Goal: Use online tool/utility: Utilize a website feature to perform a specific function

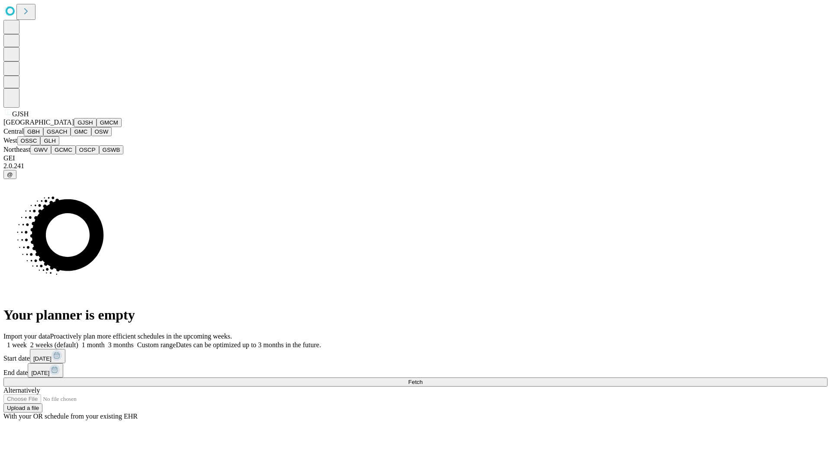
click at [74, 127] on button "GJSH" at bounding box center [85, 122] width 23 height 9
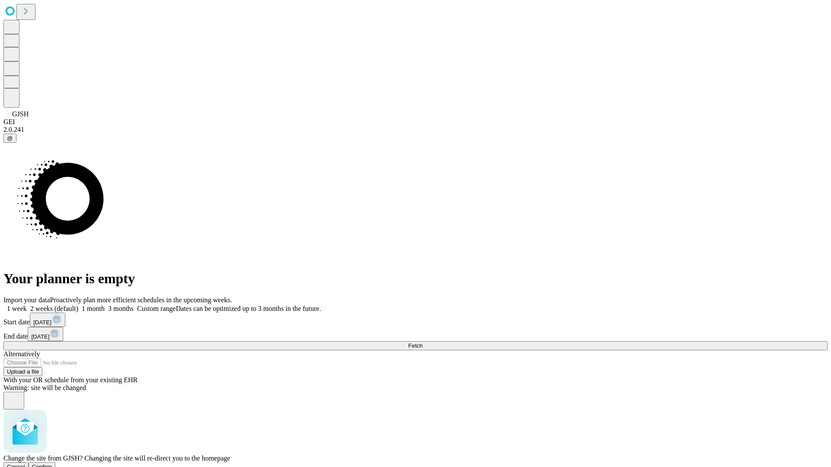
click at [52, 464] on span "Confirm" at bounding box center [42, 467] width 20 height 6
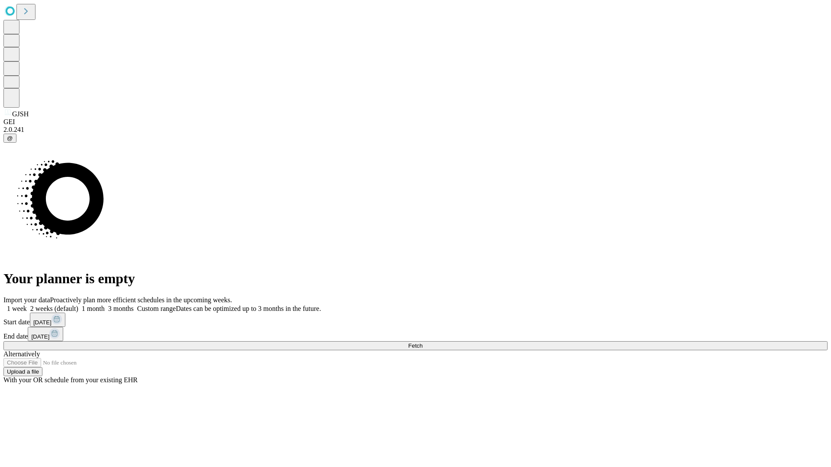
click at [105, 305] on label "1 month" at bounding box center [91, 308] width 26 height 7
click at [422, 343] on span "Fetch" at bounding box center [415, 346] width 14 height 6
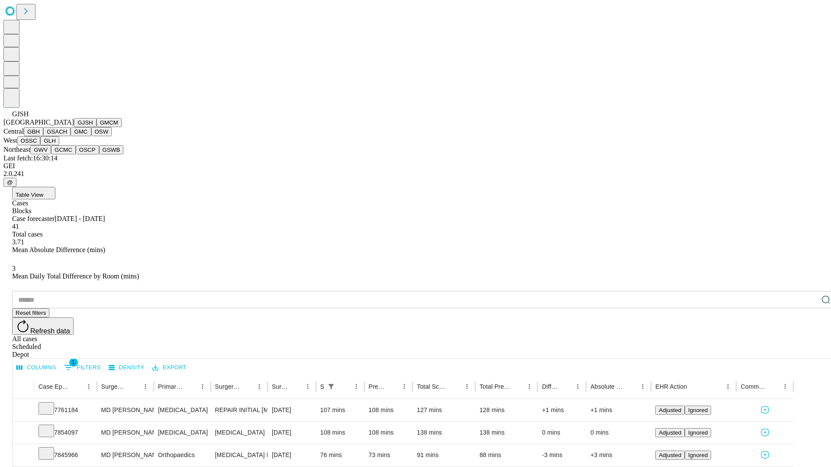
click at [97, 127] on button "GMCM" at bounding box center [109, 122] width 25 height 9
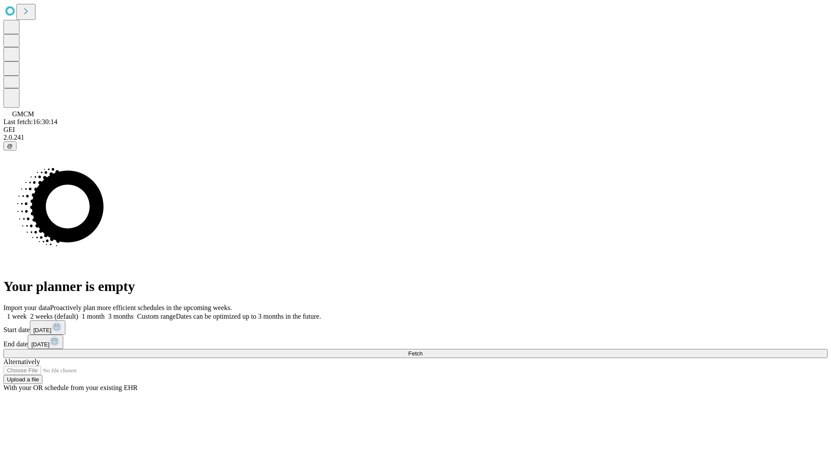
click at [105, 313] on label "1 month" at bounding box center [91, 316] width 26 height 7
click at [422, 351] on span "Fetch" at bounding box center [415, 354] width 14 height 6
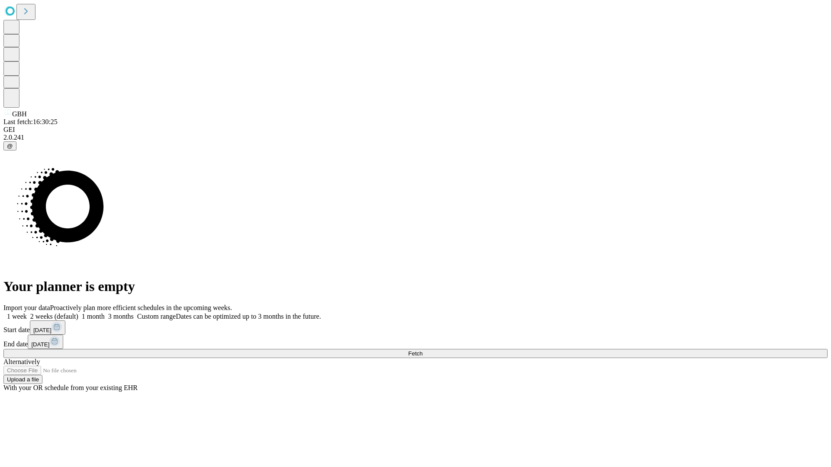
click at [105, 313] on label "1 month" at bounding box center [91, 316] width 26 height 7
click at [422, 351] on span "Fetch" at bounding box center [415, 354] width 14 height 6
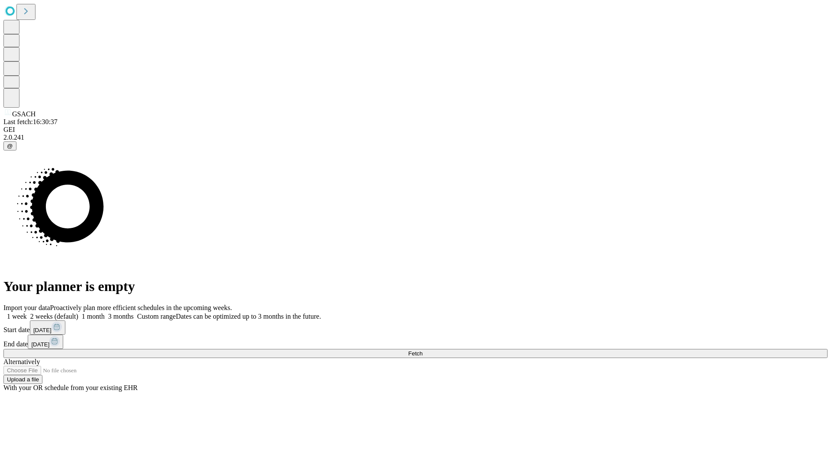
click at [422, 351] on span "Fetch" at bounding box center [415, 354] width 14 height 6
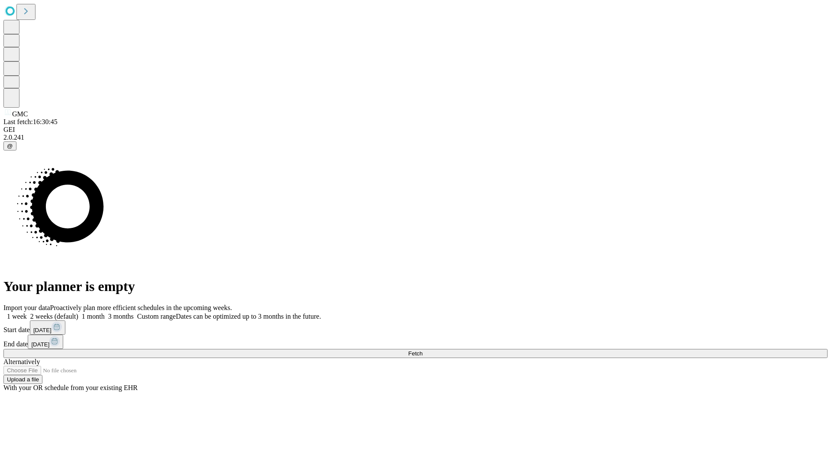
click at [105, 313] on label "1 month" at bounding box center [91, 316] width 26 height 7
click at [422, 351] on span "Fetch" at bounding box center [415, 354] width 14 height 6
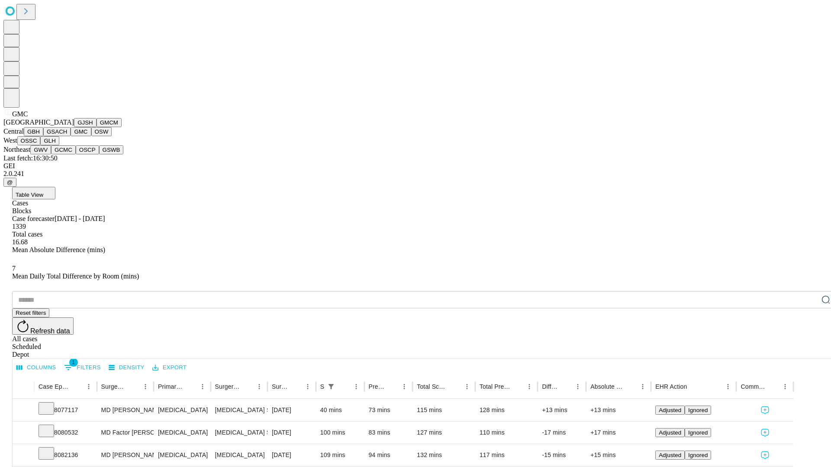
click at [91, 136] on button "OSW" at bounding box center [101, 131] width 21 height 9
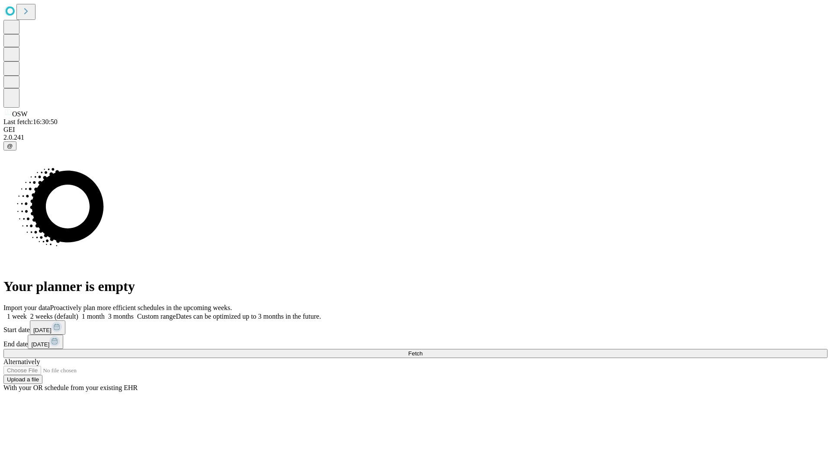
click at [105, 313] on label "1 month" at bounding box center [91, 316] width 26 height 7
click at [422, 351] on span "Fetch" at bounding box center [415, 354] width 14 height 6
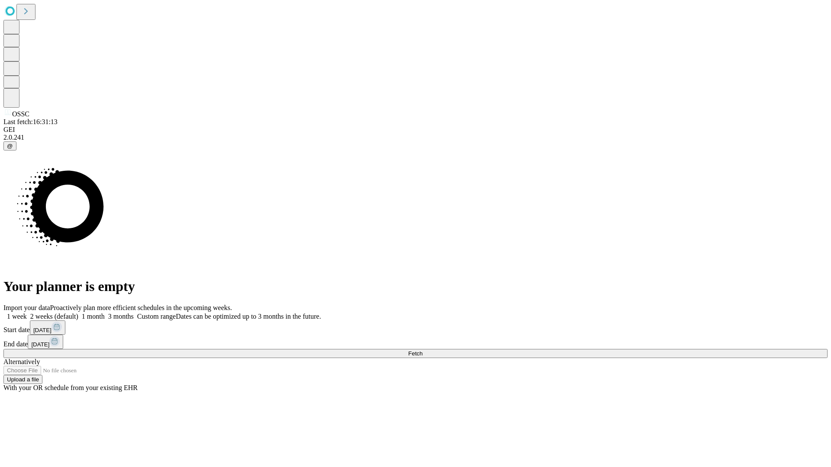
click at [105, 313] on label "1 month" at bounding box center [91, 316] width 26 height 7
click at [422, 351] on span "Fetch" at bounding box center [415, 354] width 14 height 6
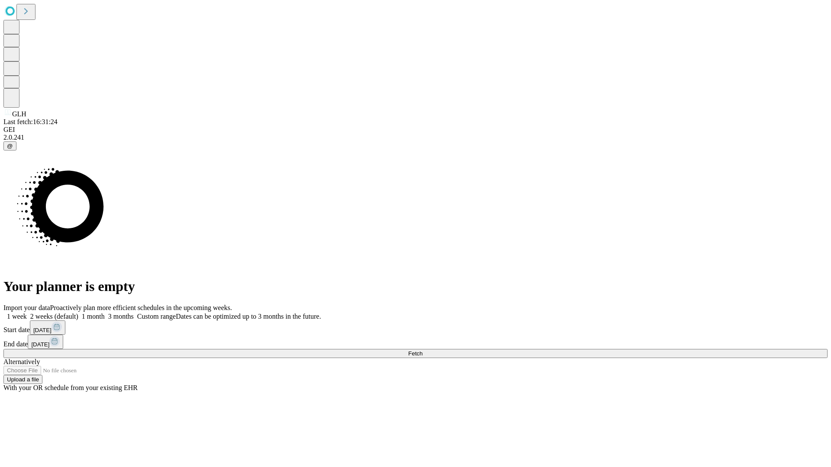
click at [422, 351] on span "Fetch" at bounding box center [415, 354] width 14 height 6
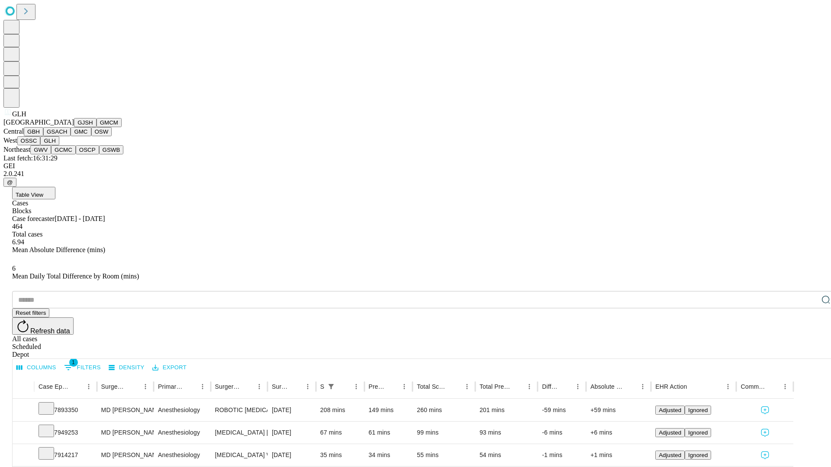
click at [51, 155] on button "GWV" at bounding box center [40, 149] width 21 height 9
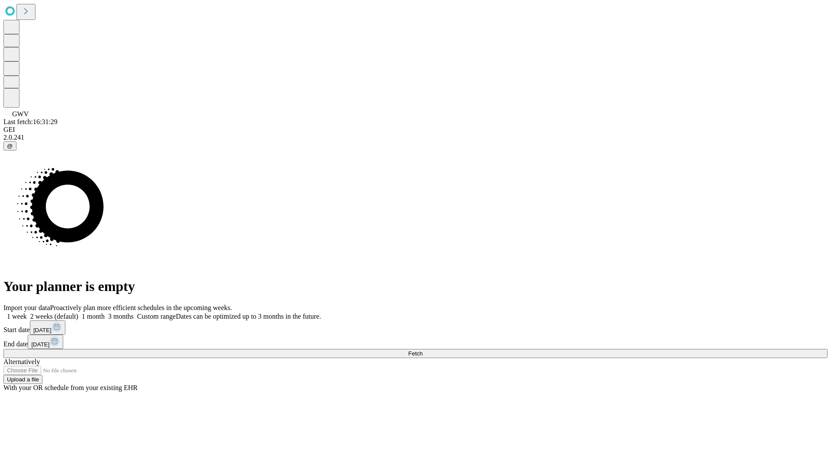
click at [422, 351] on span "Fetch" at bounding box center [415, 354] width 14 height 6
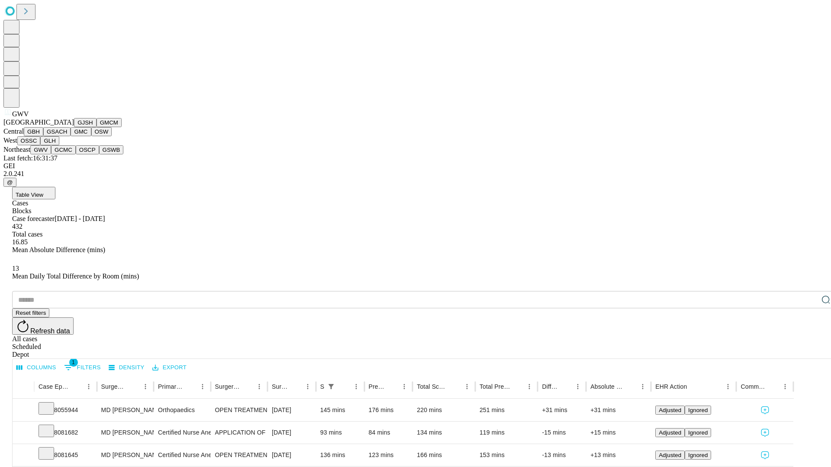
click at [67, 155] on button "GCMC" at bounding box center [63, 149] width 25 height 9
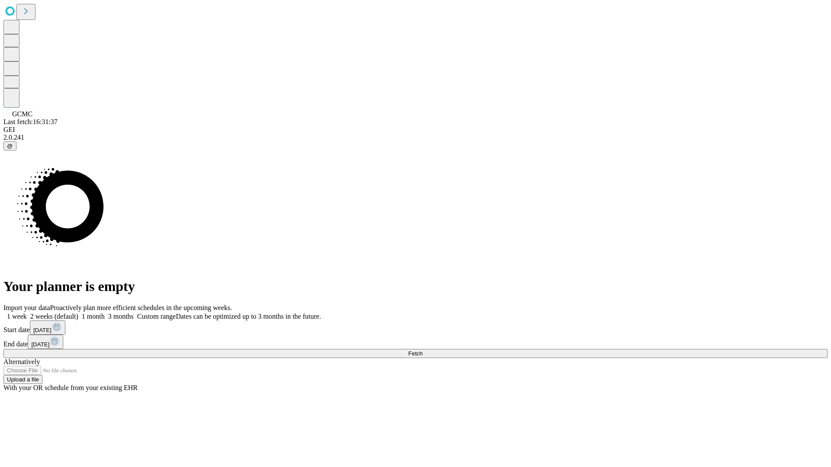
click at [105, 313] on label "1 month" at bounding box center [91, 316] width 26 height 7
click at [422, 351] on span "Fetch" at bounding box center [415, 354] width 14 height 6
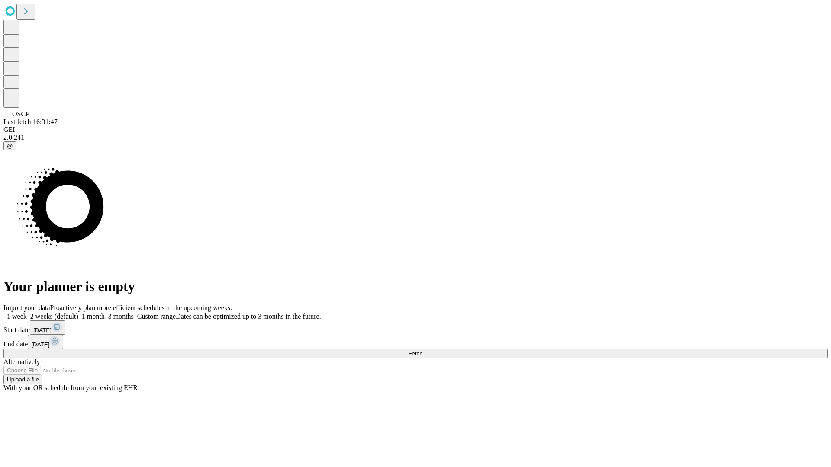
click at [105, 313] on label "1 month" at bounding box center [91, 316] width 26 height 7
click at [422, 351] on span "Fetch" at bounding box center [415, 354] width 14 height 6
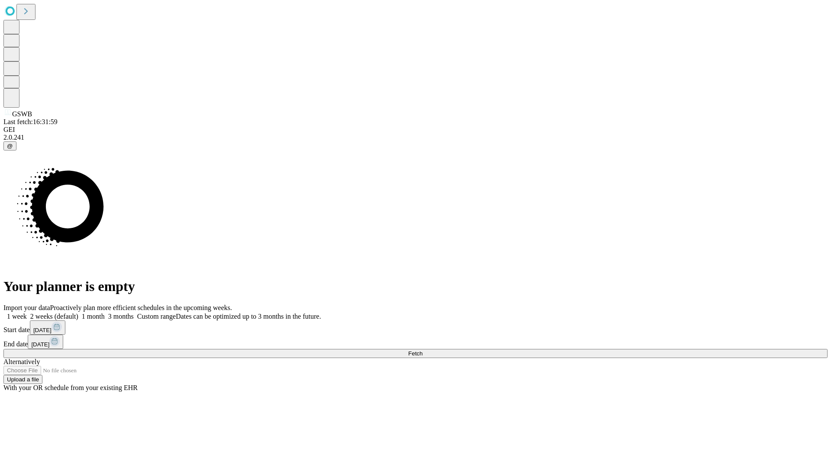
click at [105, 313] on label "1 month" at bounding box center [91, 316] width 26 height 7
click at [422, 351] on span "Fetch" at bounding box center [415, 354] width 14 height 6
